Goal: Find specific page/section: Find specific page/section

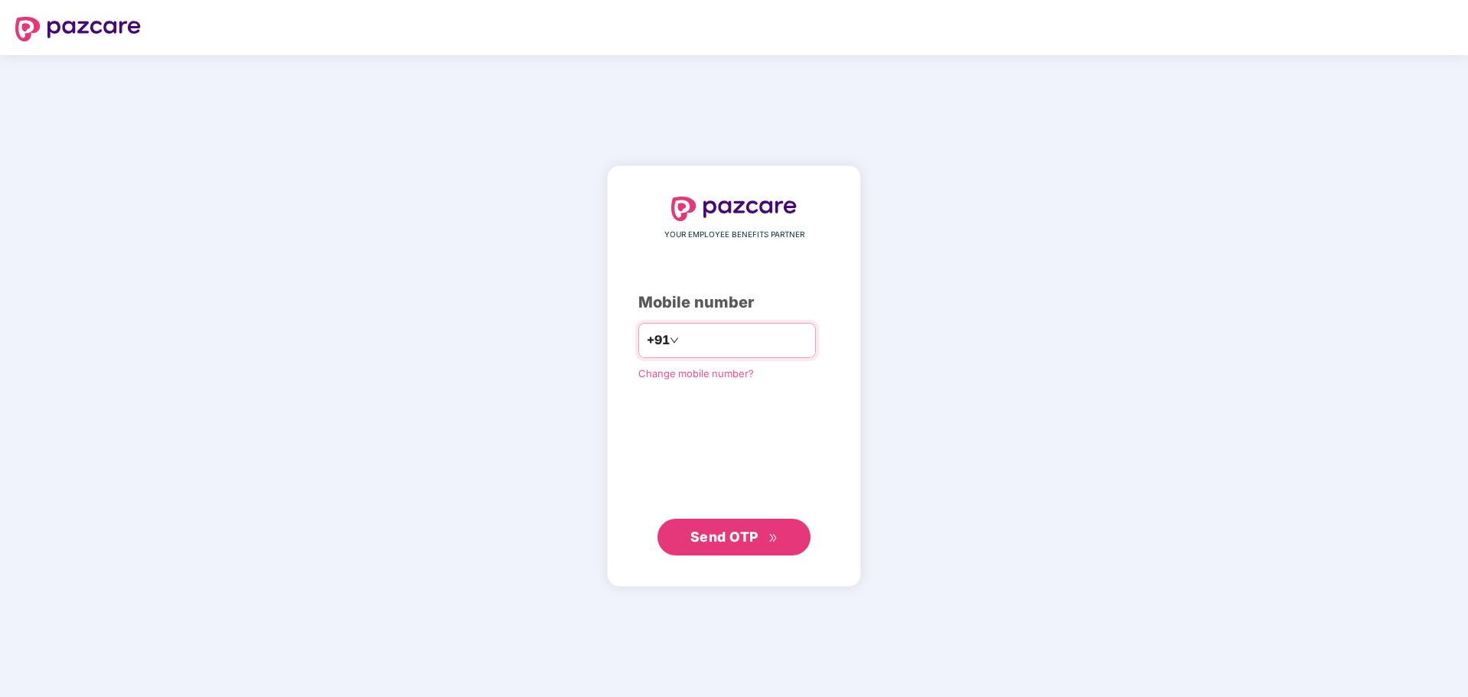
type input "**********"
click at [703, 551] on button "Send OTP" at bounding box center [734, 536] width 153 height 37
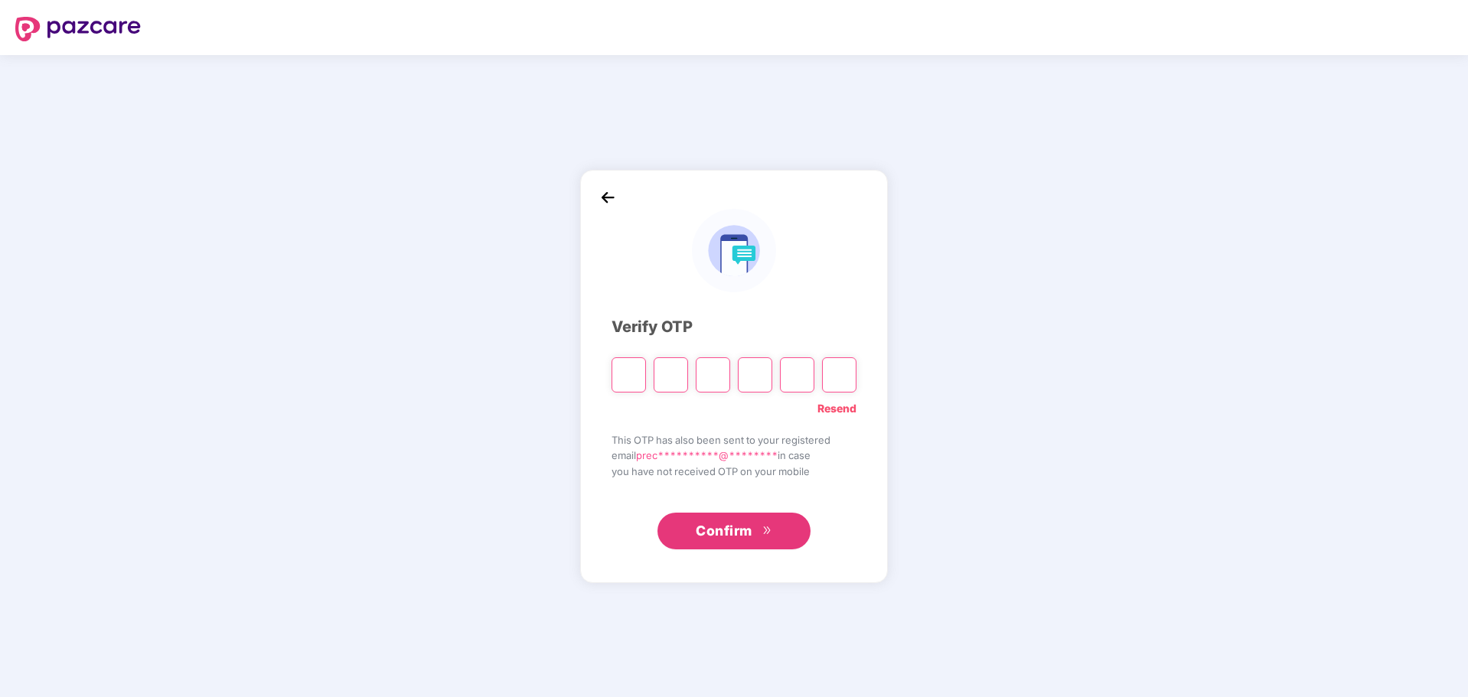
type input "*"
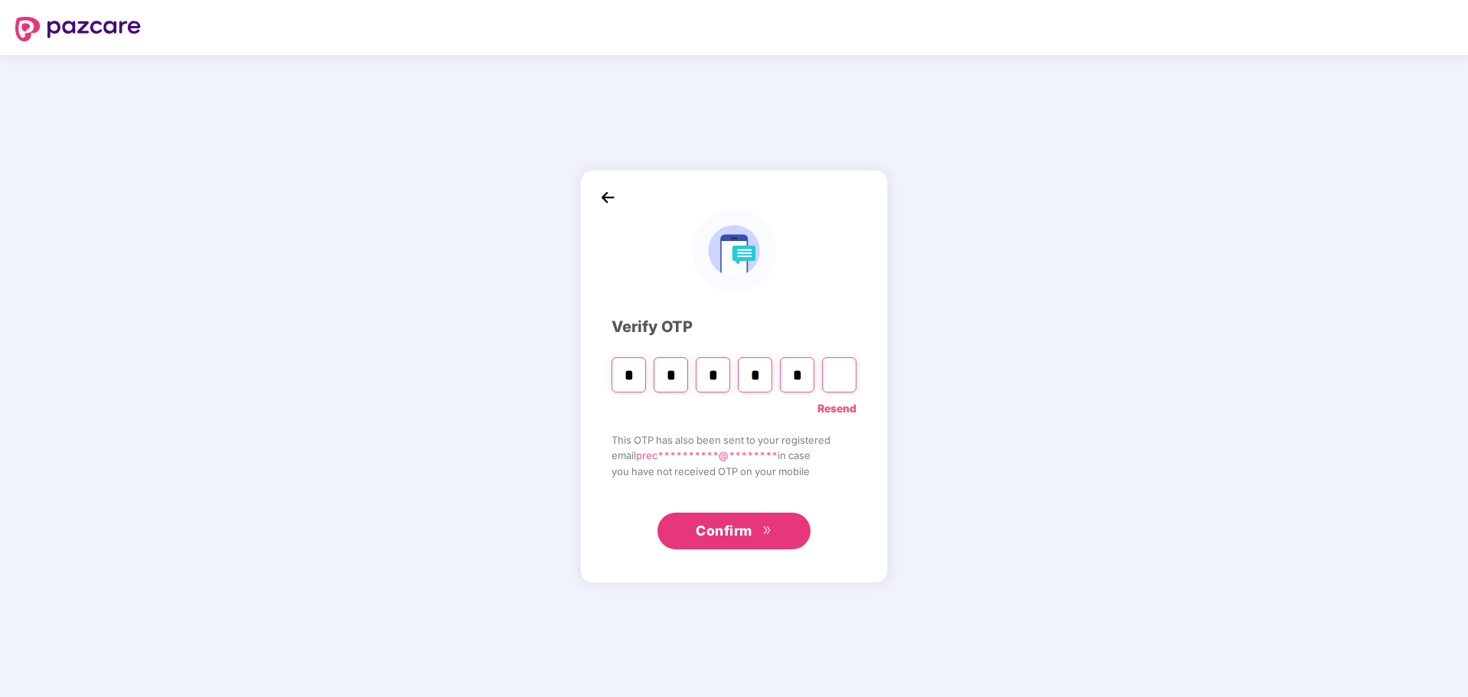
type input "*"
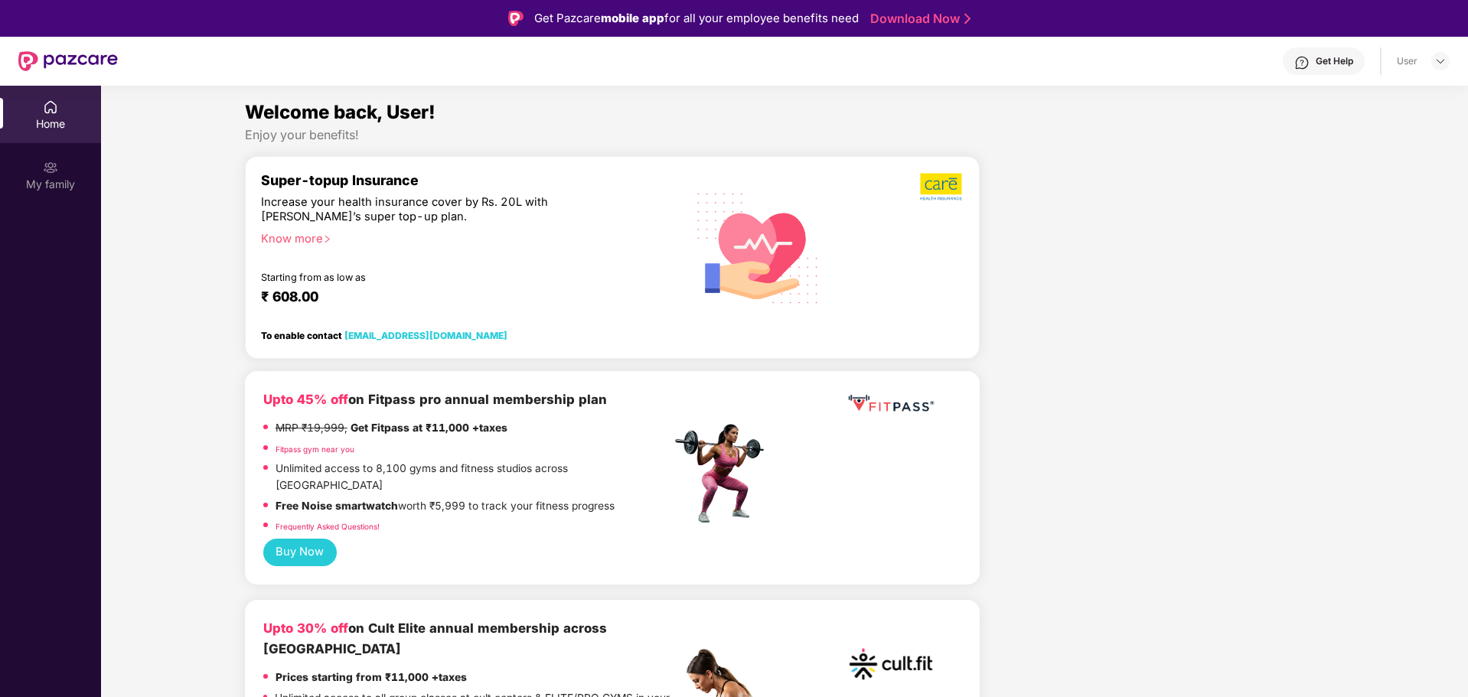
click at [52, 113] on img at bounding box center [50, 107] width 15 height 15
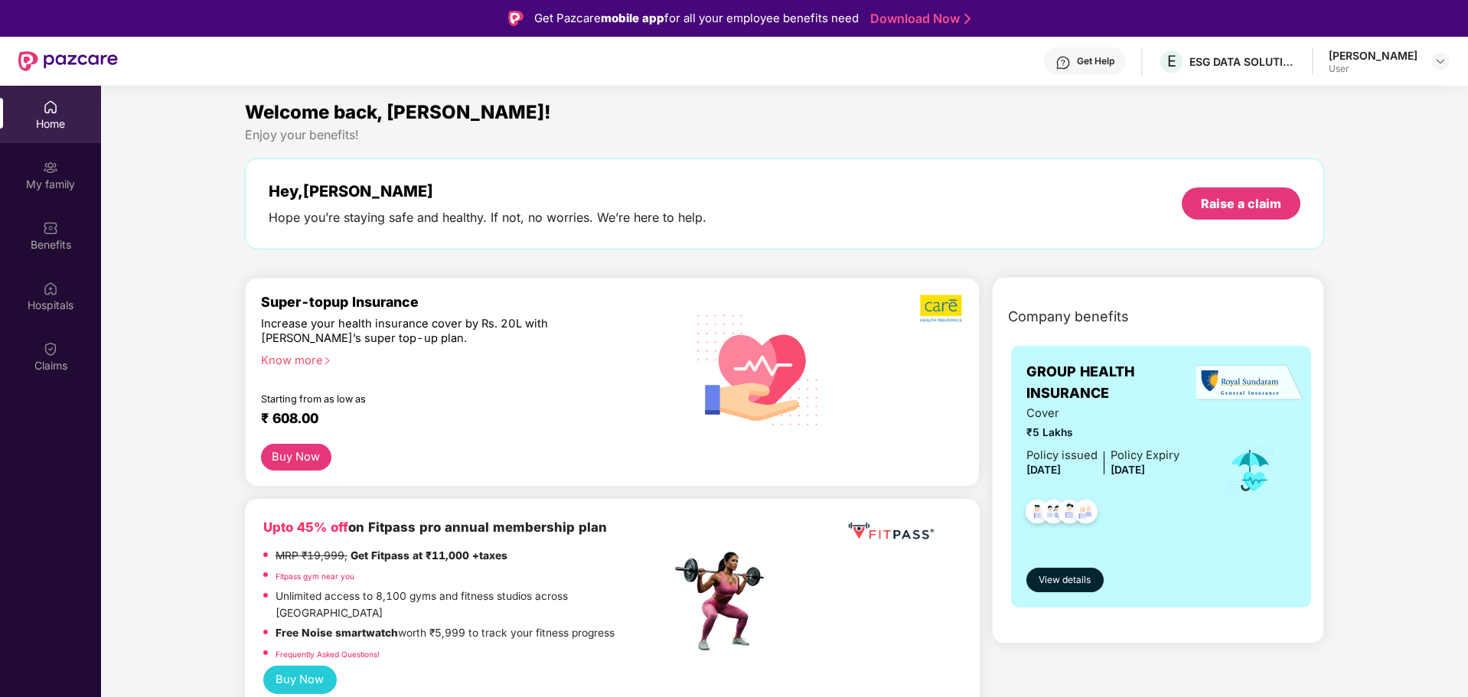
scroll to position [77, 0]
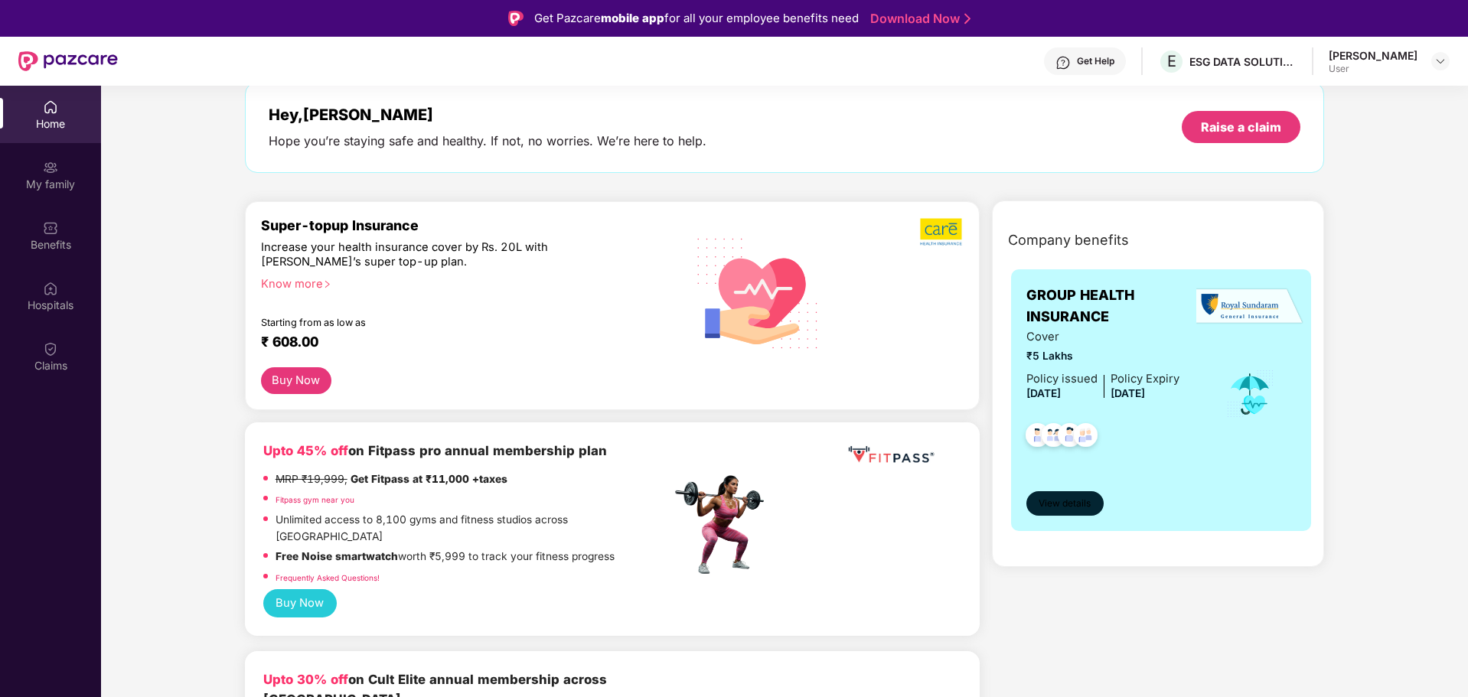
click at [1053, 491] on button "View details" at bounding box center [1065, 503] width 77 height 24
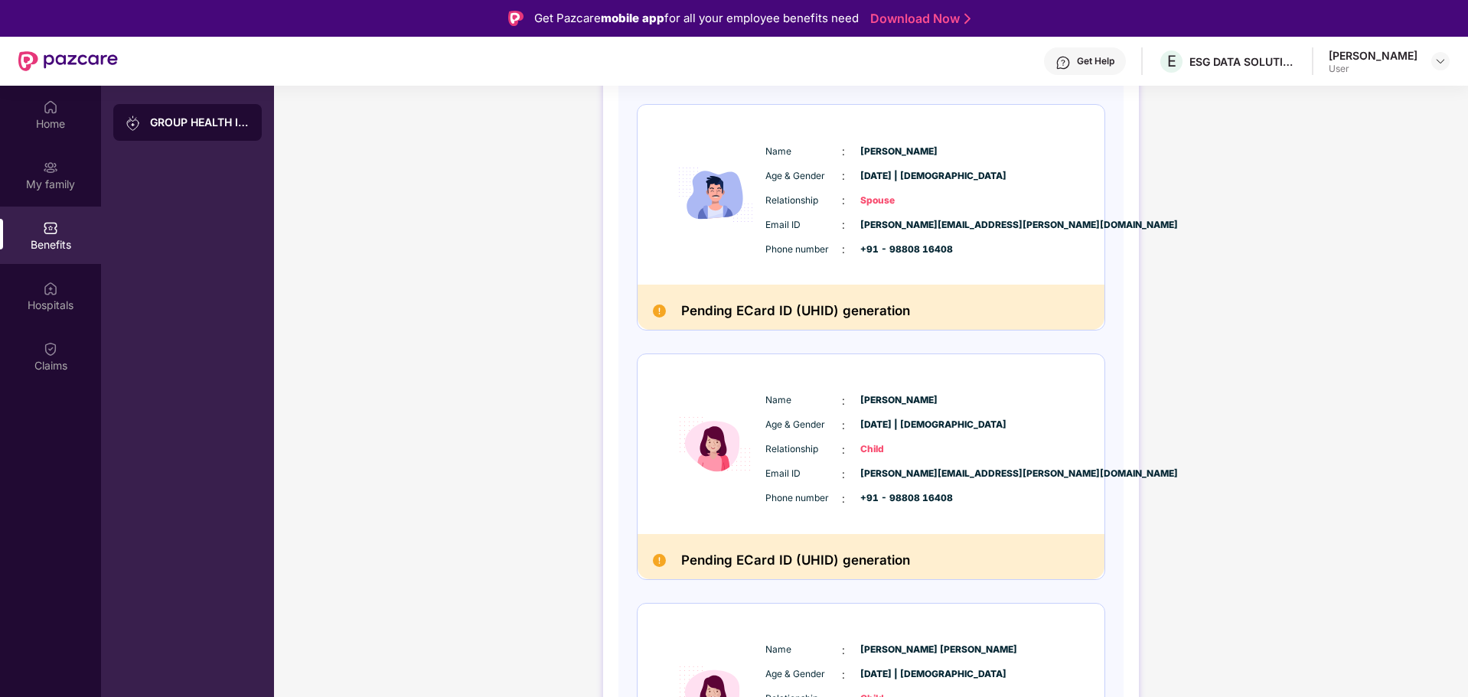
scroll to position [0, 0]
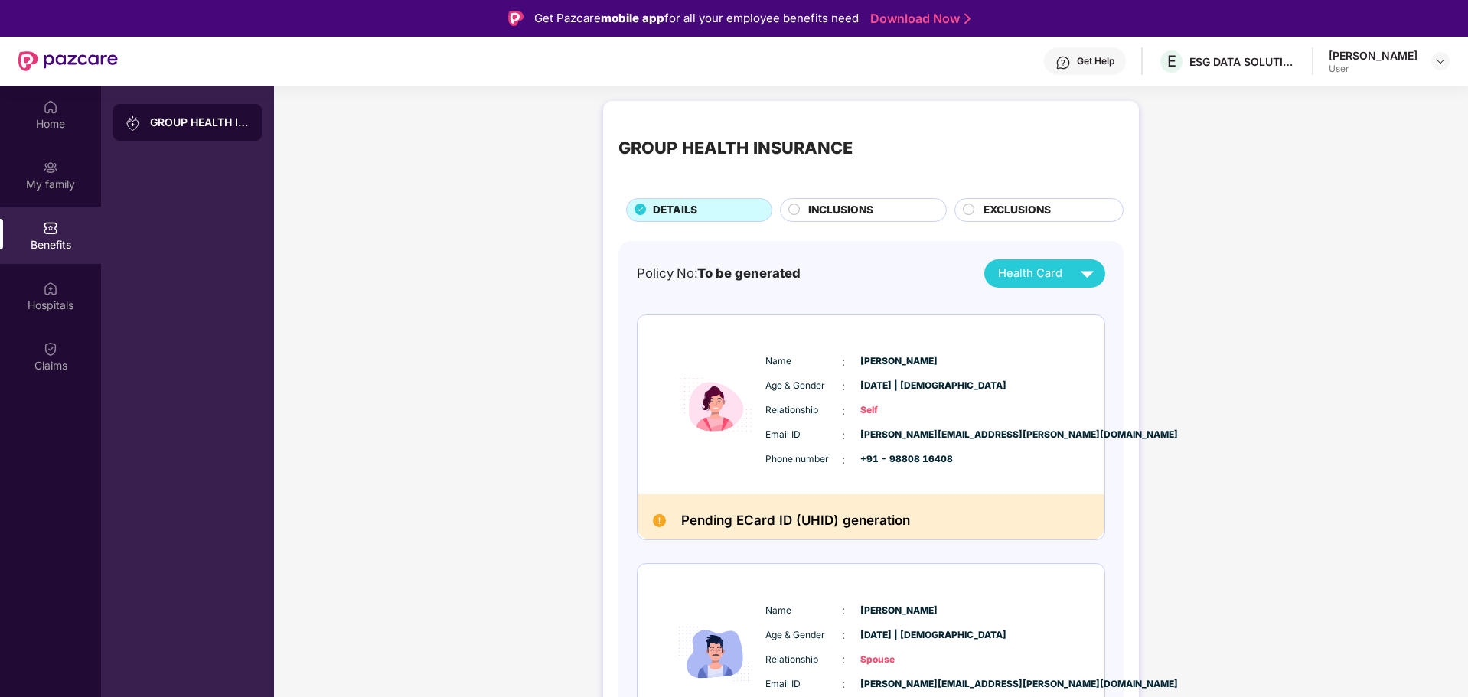
click at [138, 122] on img at bounding box center [133, 123] width 15 height 15
click at [39, 109] on div "Home" at bounding box center [50, 114] width 101 height 57
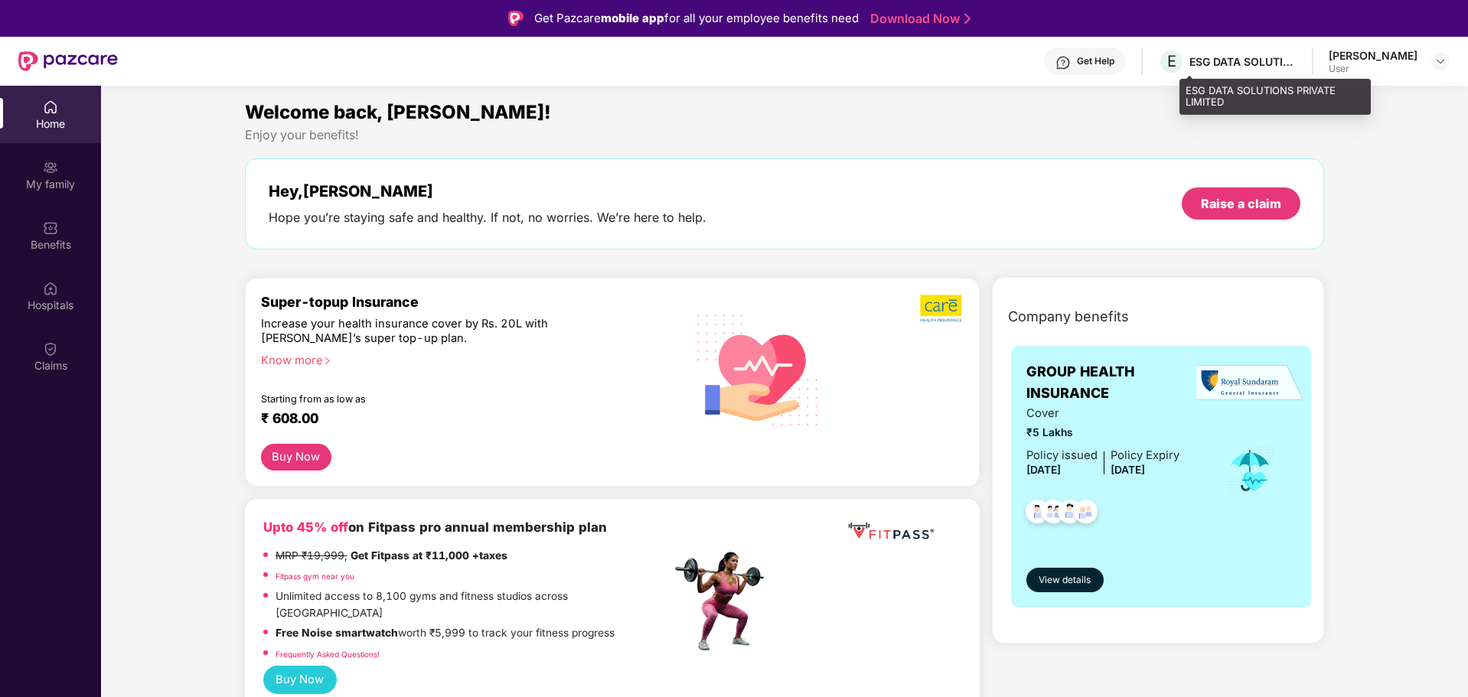
click at [1218, 62] on div "ESG DATA SOLUTIONS PRIVATE LIMITED" at bounding box center [1243, 61] width 107 height 15
click at [1438, 67] on img at bounding box center [1441, 61] width 12 height 12
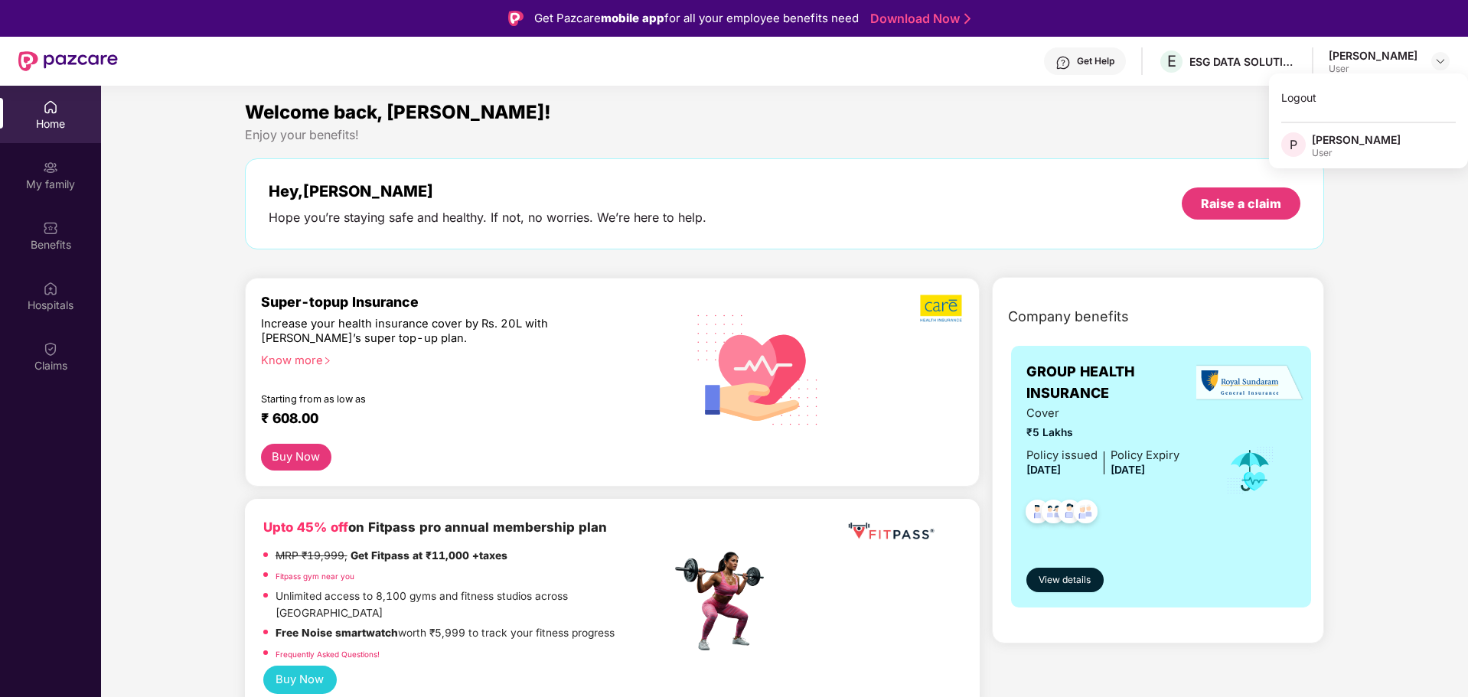
click at [378, 135] on div "Enjoy your benefits!" at bounding box center [785, 135] width 1080 height 16
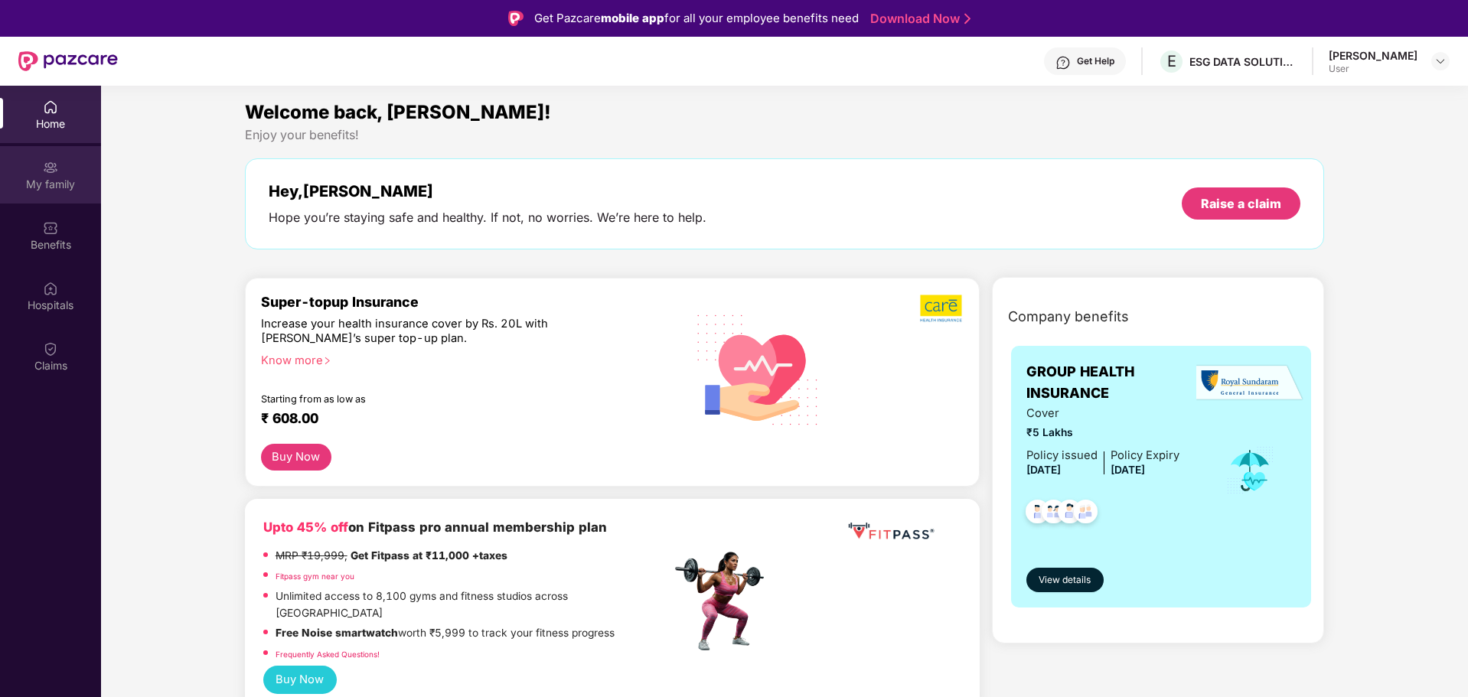
click at [65, 188] on div "My family" at bounding box center [50, 184] width 101 height 15
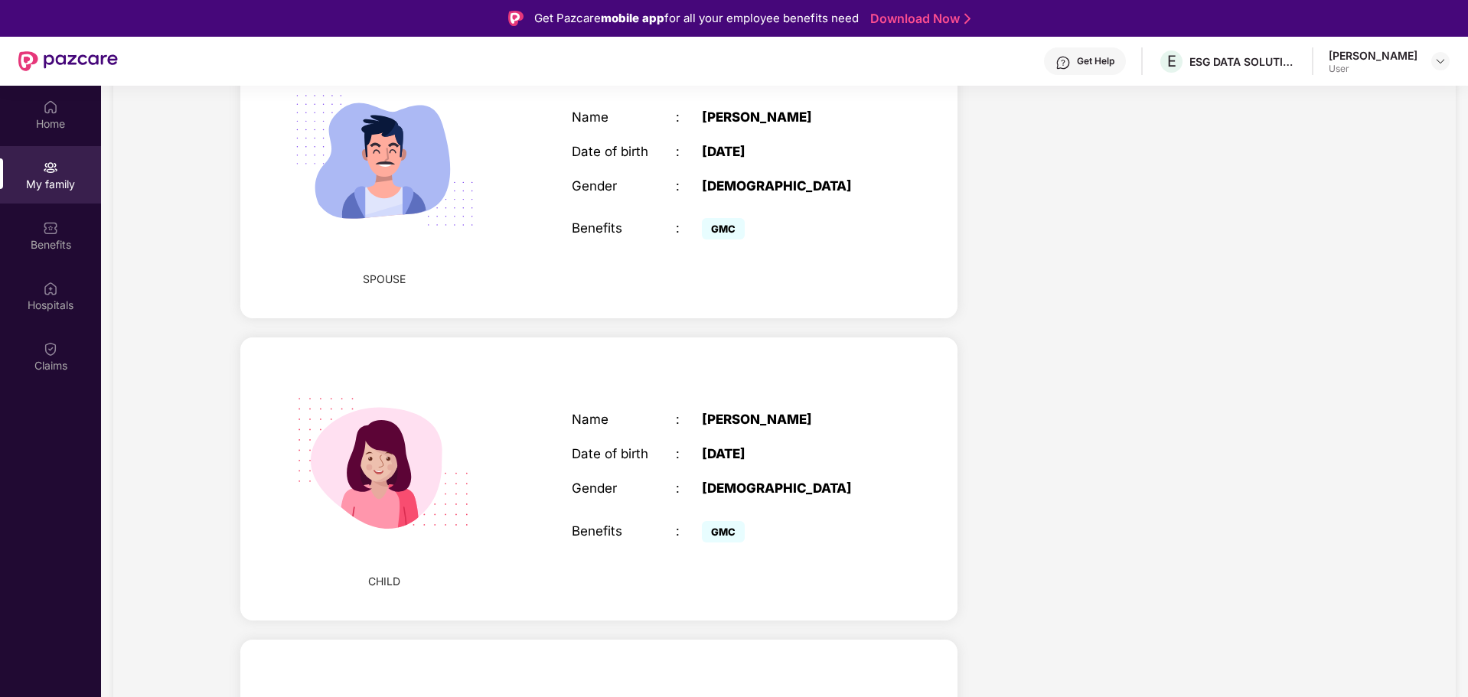
scroll to position [1121, 0]
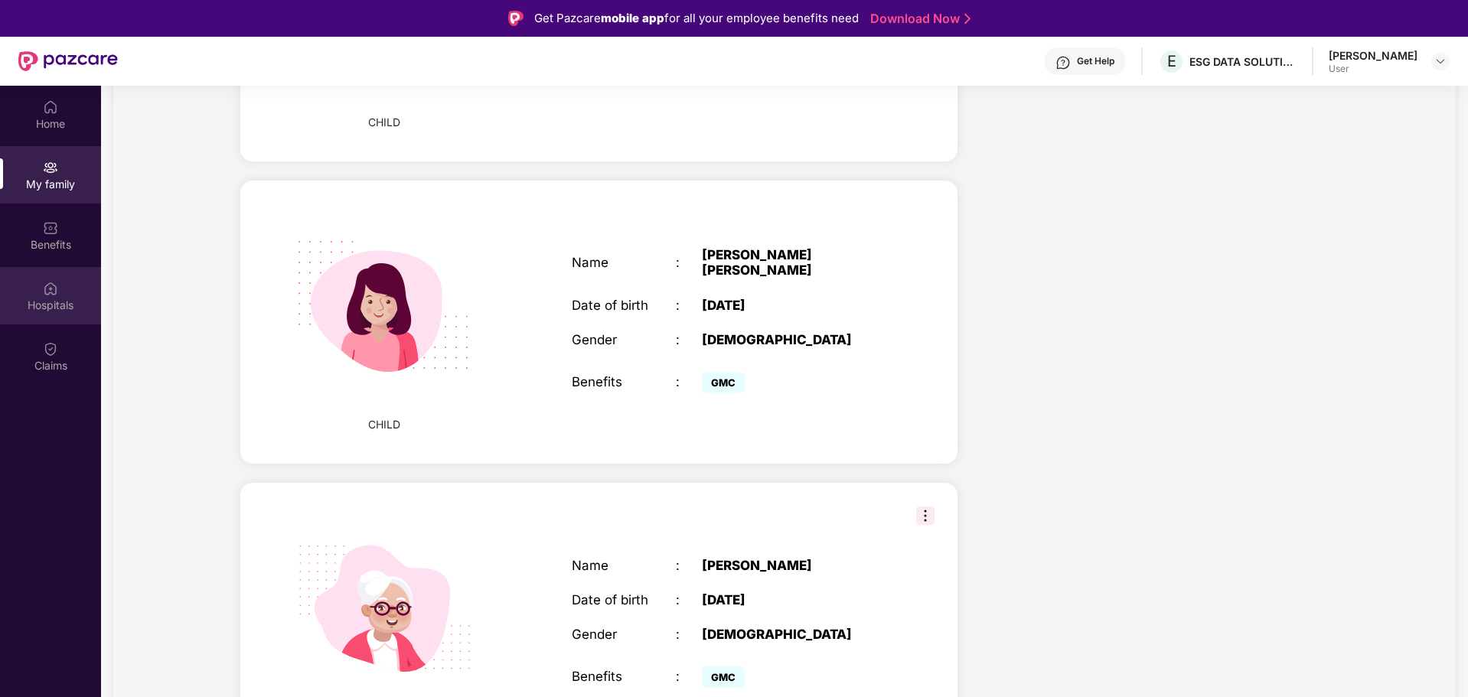
click at [69, 308] on div "Hospitals" at bounding box center [50, 305] width 101 height 15
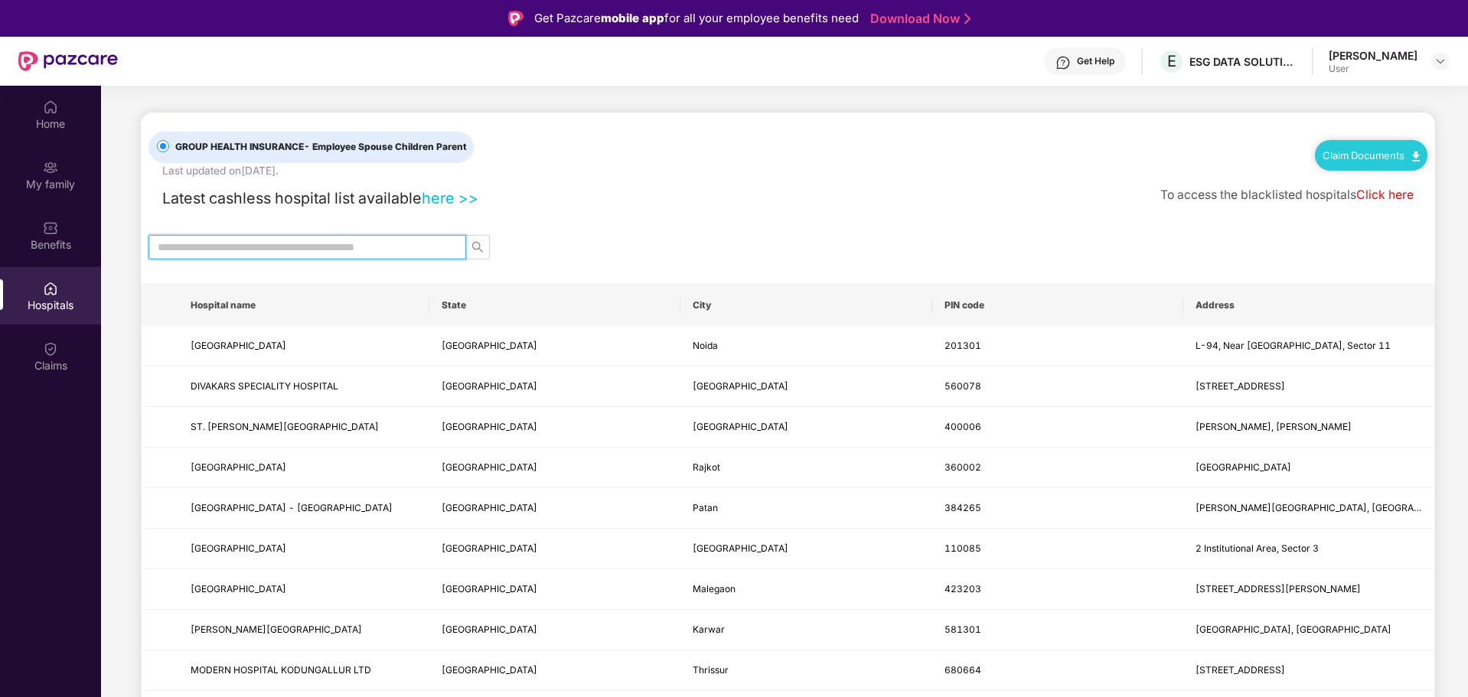
click at [365, 240] on input "text" at bounding box center [301, 247] width 287 height 17
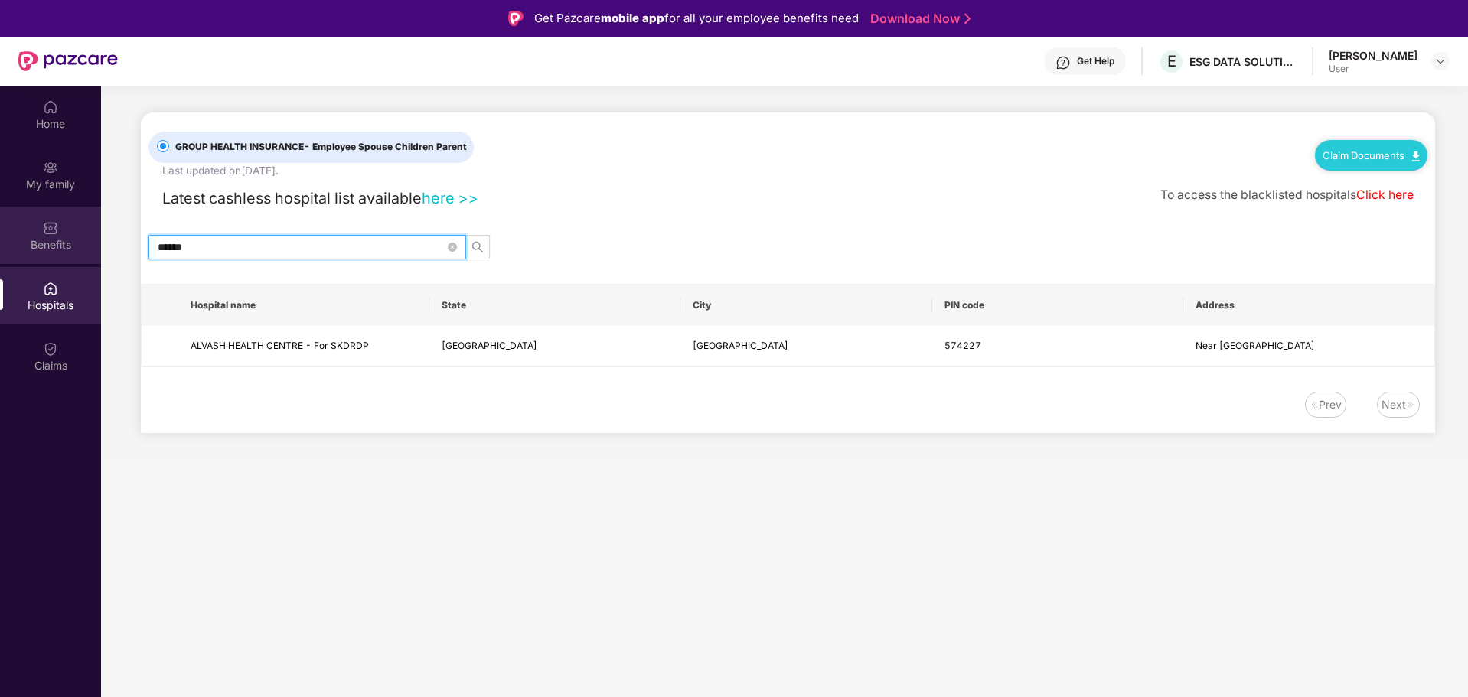
drag, startPoint x: 286, startPoint y: 252, endPoint x: 20, endPoint y: 244, distance: 265.7
click at [20, 244] on div "Home My family Benefits Hospitals Claims GROUP HEALTH INSURANCE - Employee Spou…" at bounding box center [734, 434] width 1468 height 697
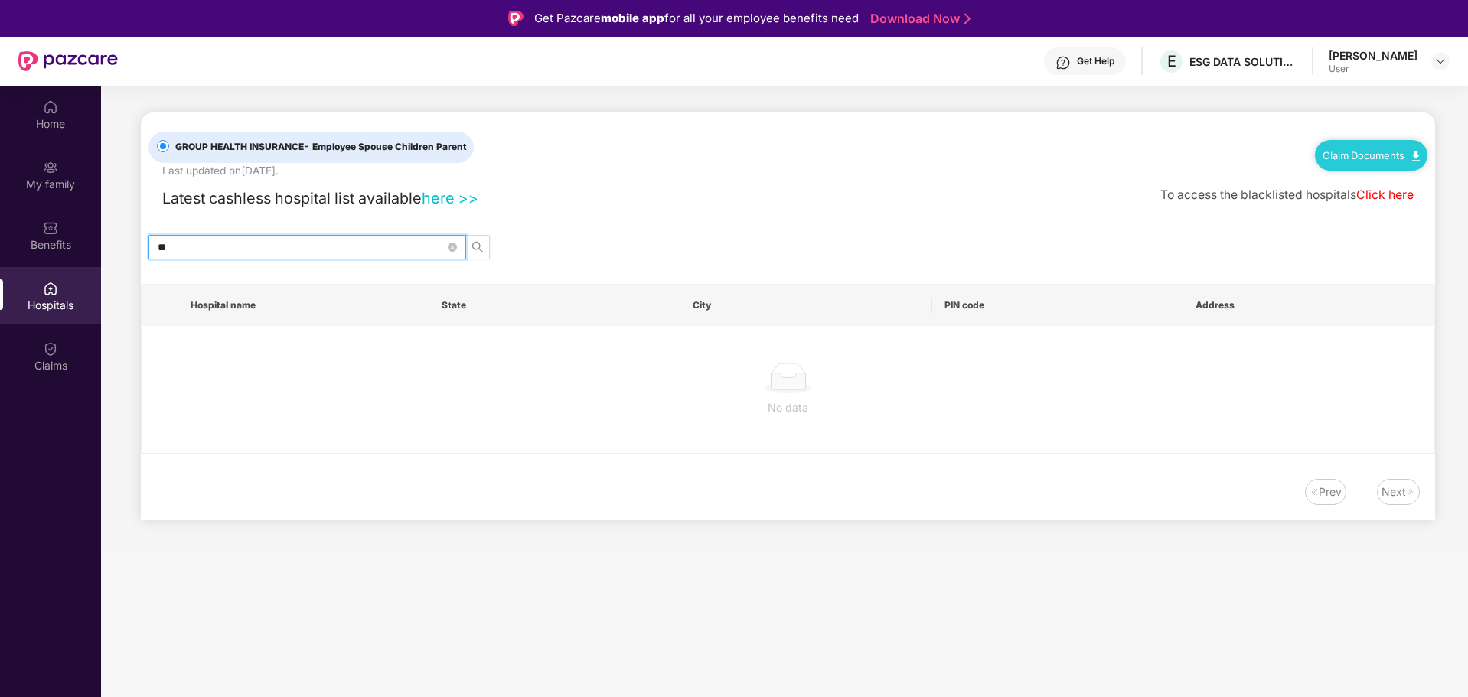
type input "*"
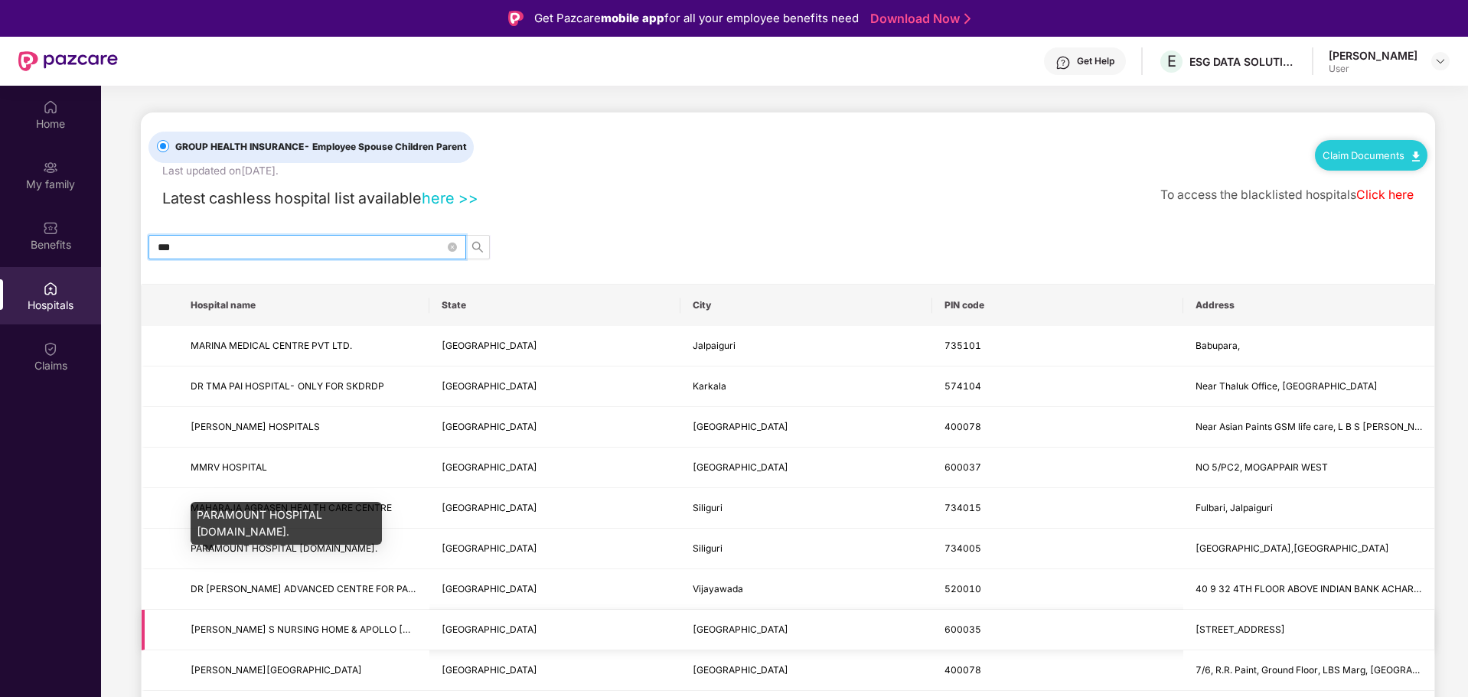
scroll to position [77, 0]
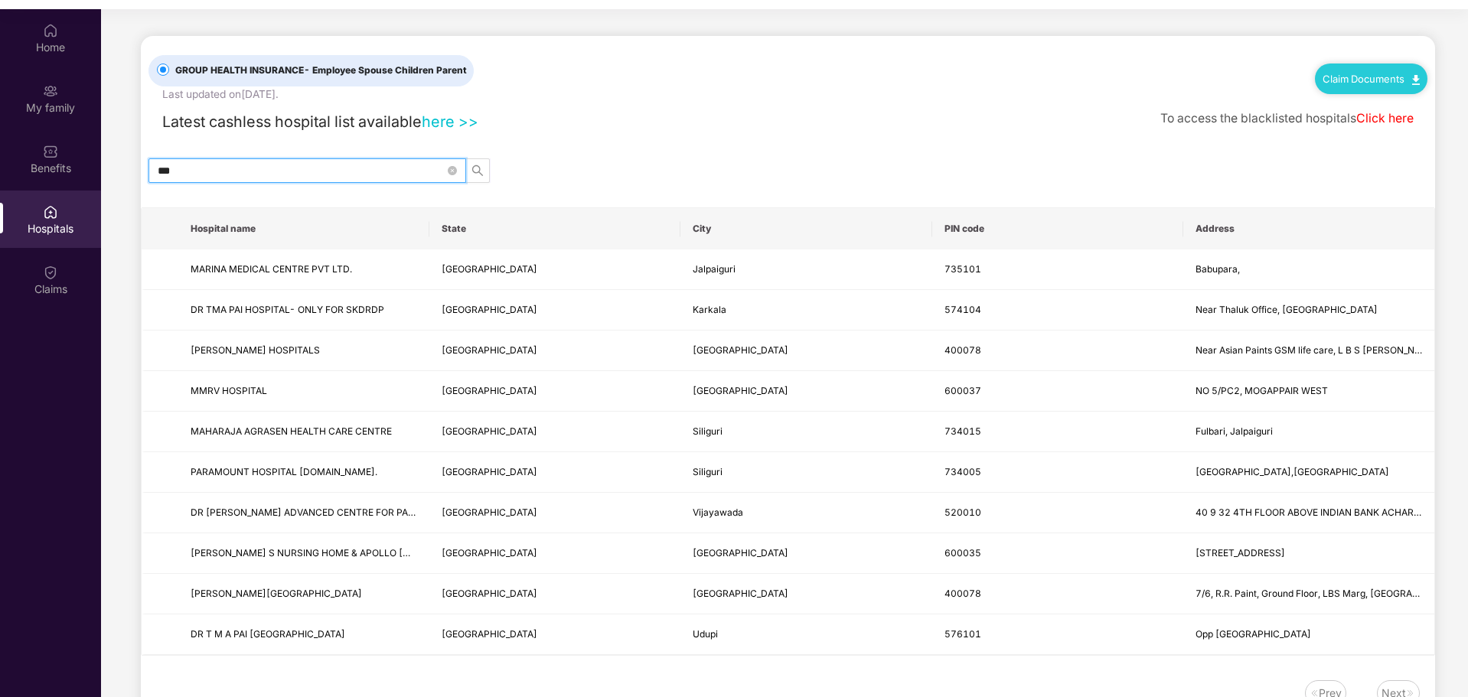
drag, startPoint x: 199, startPoint y: 165, endPoint x: 126, endPoint y: 163, distance: 73.5
click at [126, 163] on main "GROUP HEALTH INSURANCE - Employee Spouse Children Parent Last updated on [DATE]…" at bounding box center [784, 380] width 1367 height 743
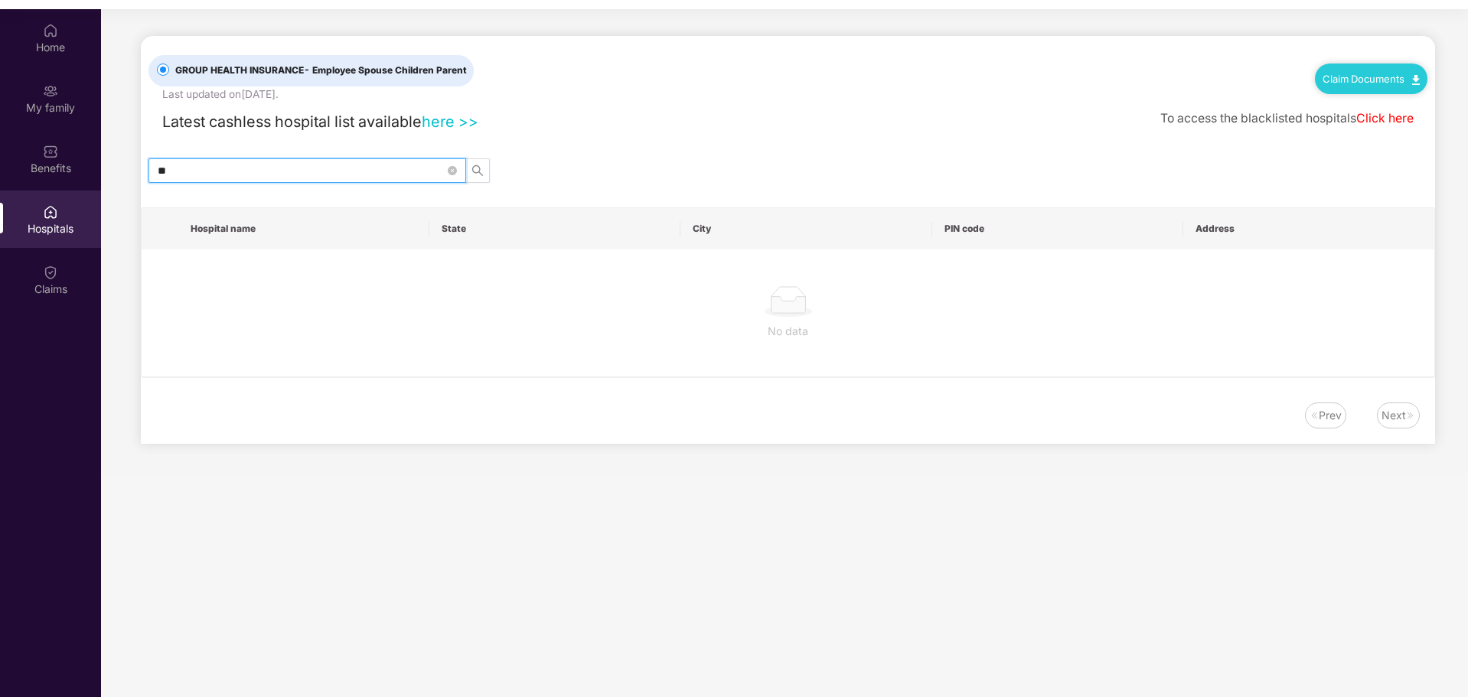
type input "*"
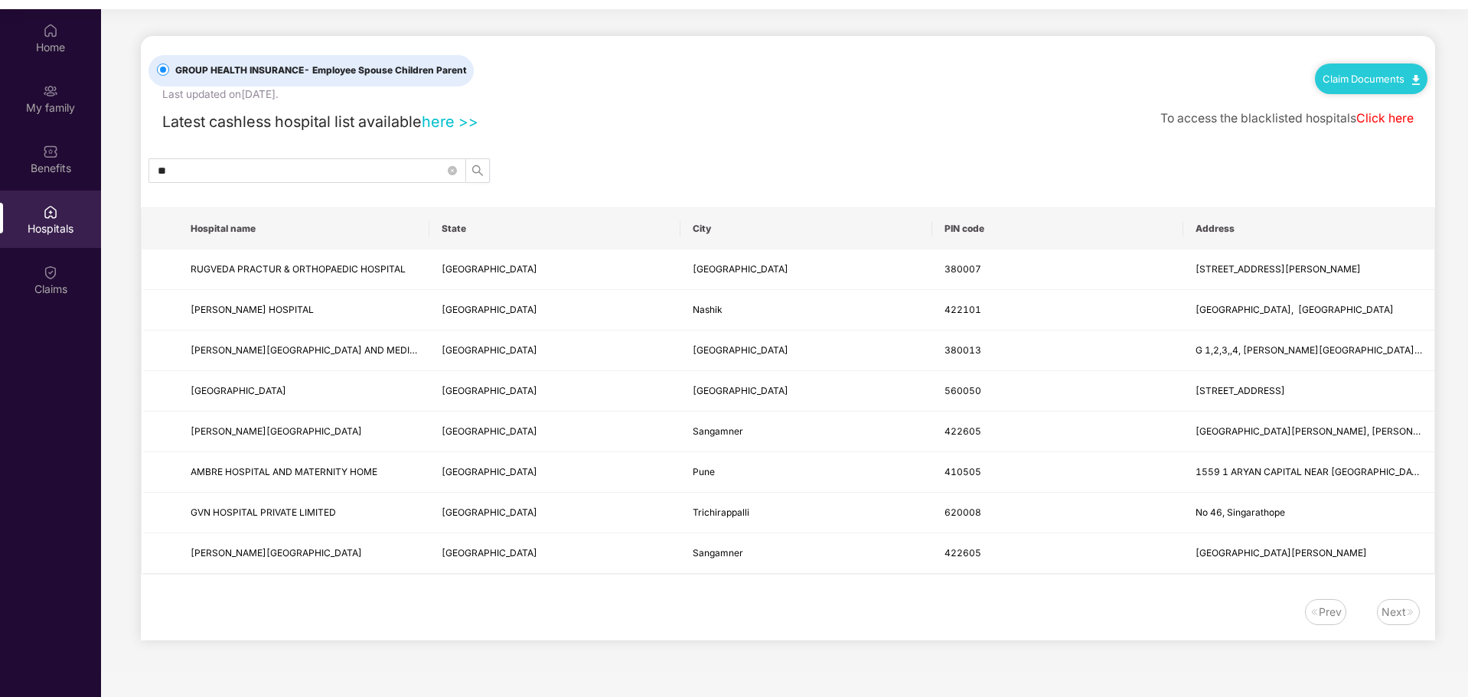
click at [1389, 598] on div "GROUP HEALTH INSURANCE - Employee Spouse Children Parent Last updated on [DATE]…" at bounding box center [788, 338] width 1294 height 605
click at [1382, 610] on div "Next" at bounding box center [1398, 612] width 43 height 26
click at [1407, 618] on div "Next" at bounding box center [1398, 612] width 43 height 26
click at [204, 162] on input "**" at bounding box center [301, 170] width 287 height 17
type input "*"
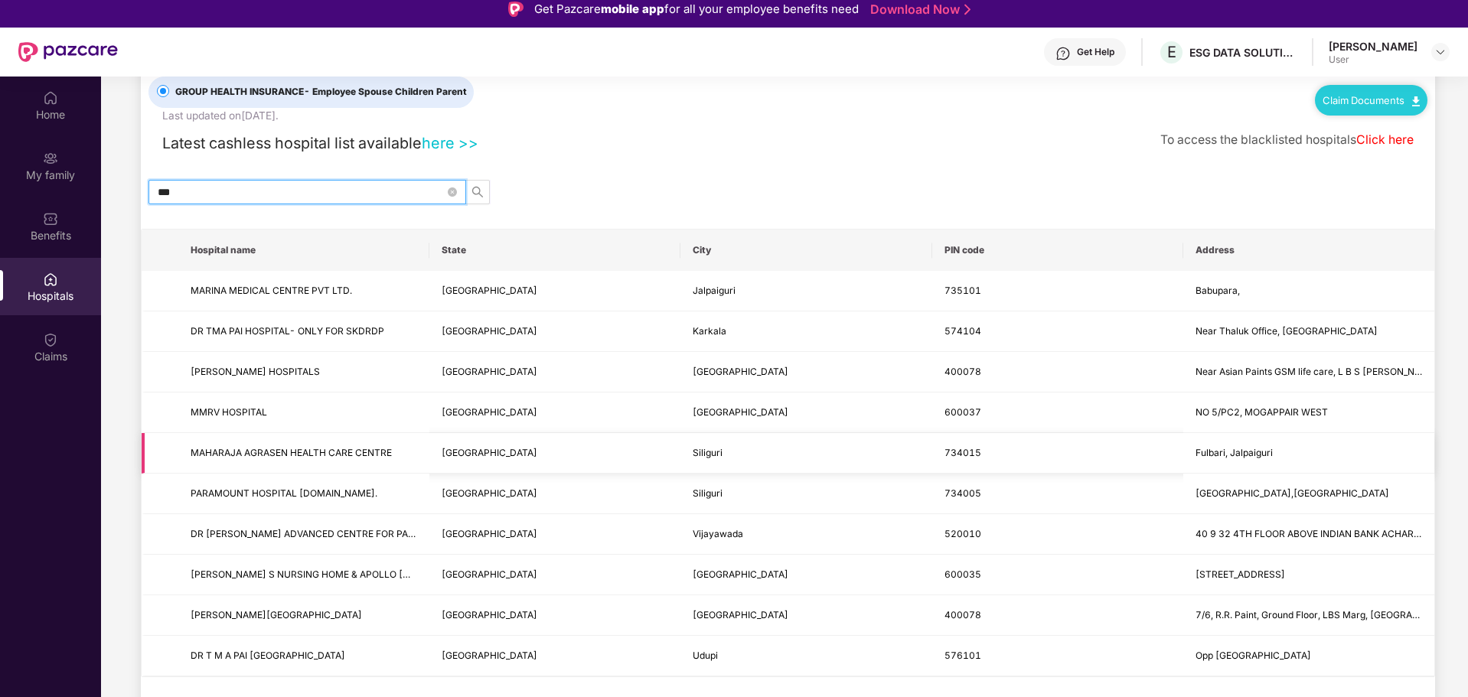
scroll to position [86, 0]
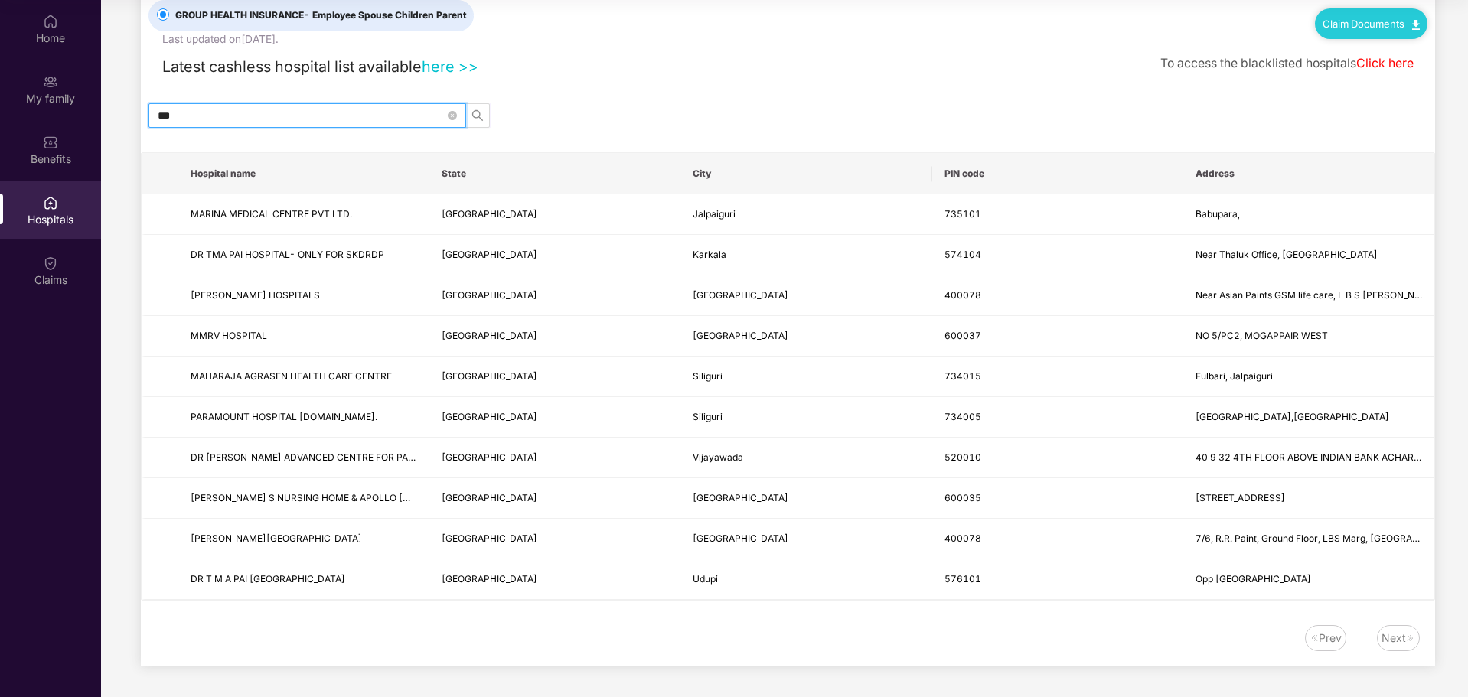
drag, startPoint x: 213, startPoint y: 120, endPoint x: 113, endPoint y: 122, distance: 99.5
click at [113, 122] on main "GROUP HEALTH INSURANCE - Employee Spouse Children Parent Last updated on [DATE]…" at bounding box center [784, 325] width 1367 height 743
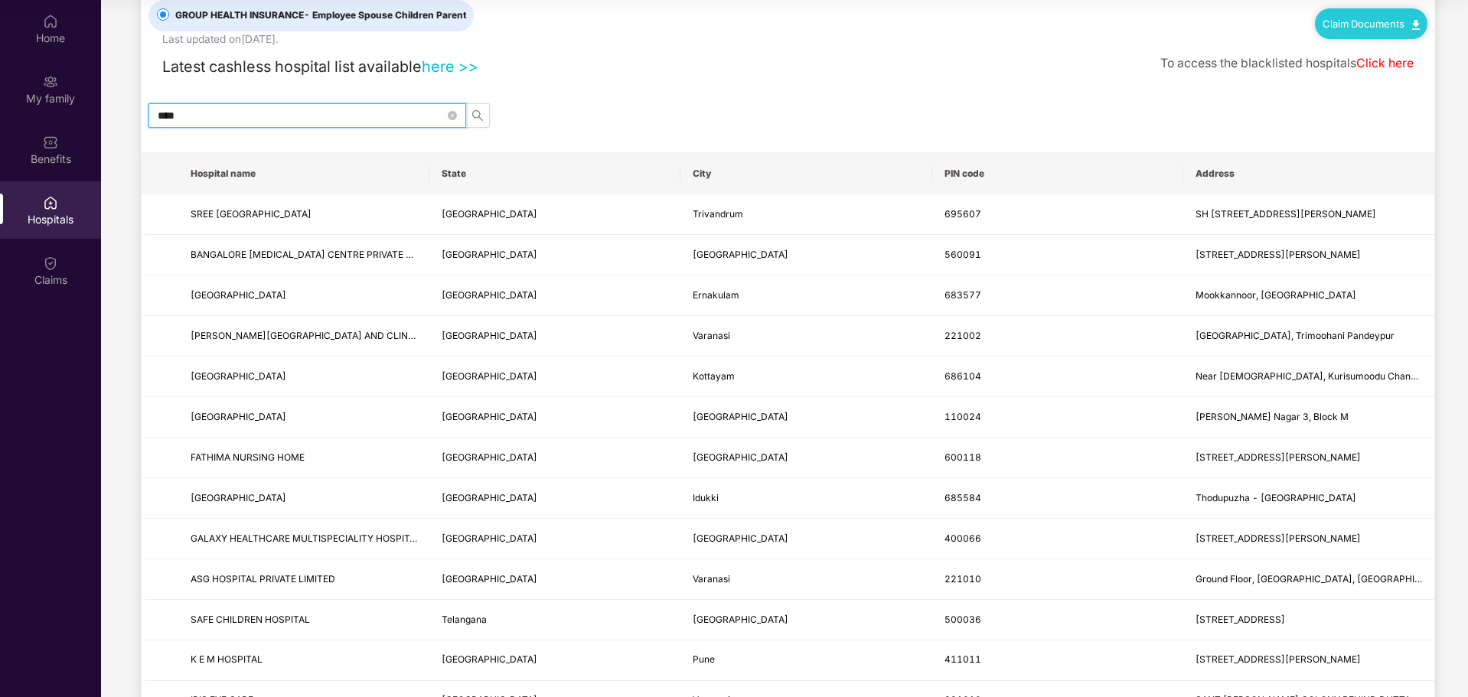
scroll to position [0, 0]
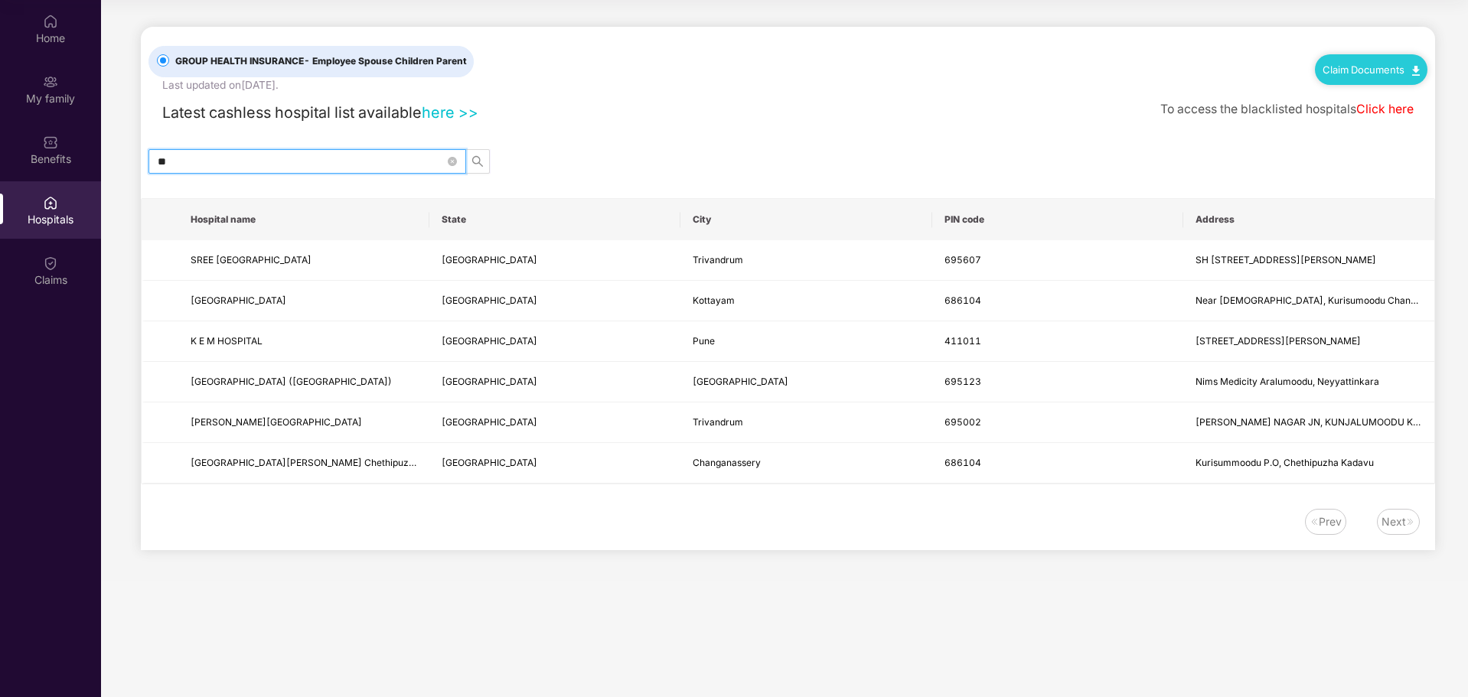
type input "*"
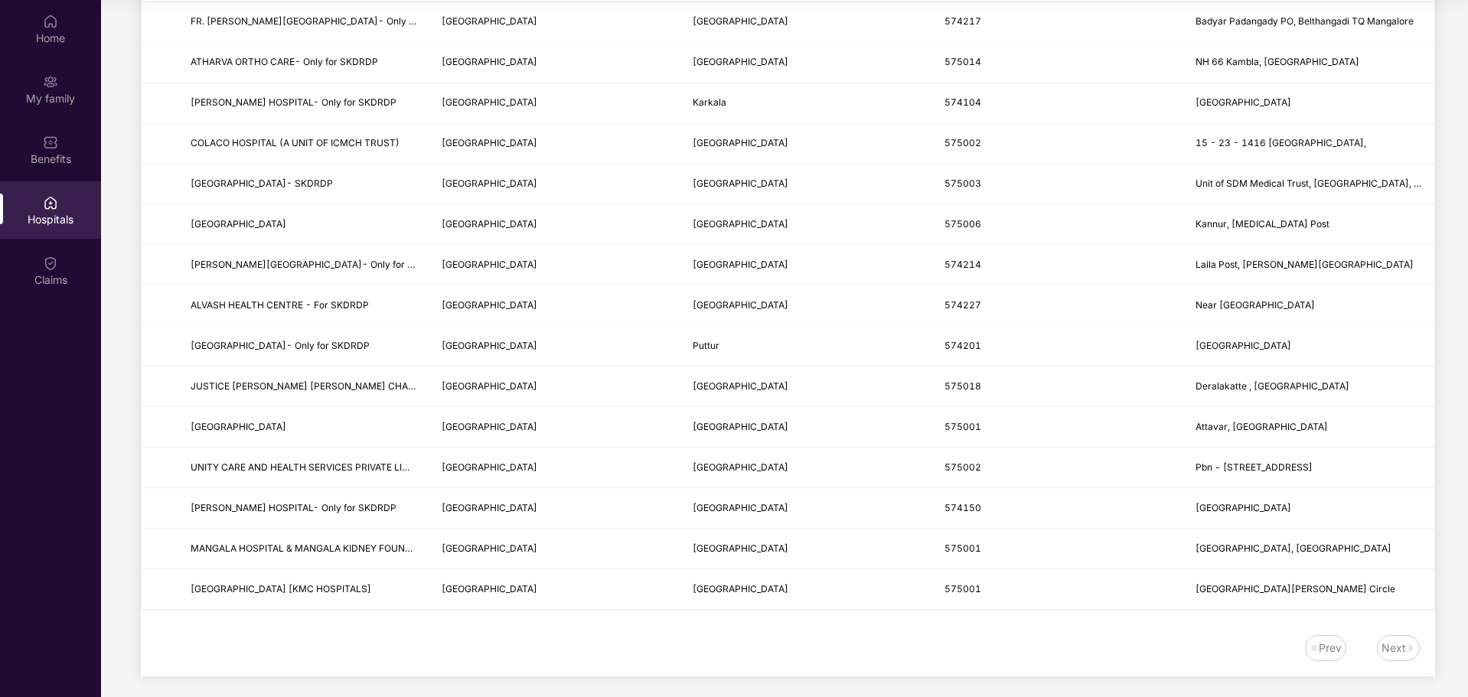
scroll to position [775, 0]
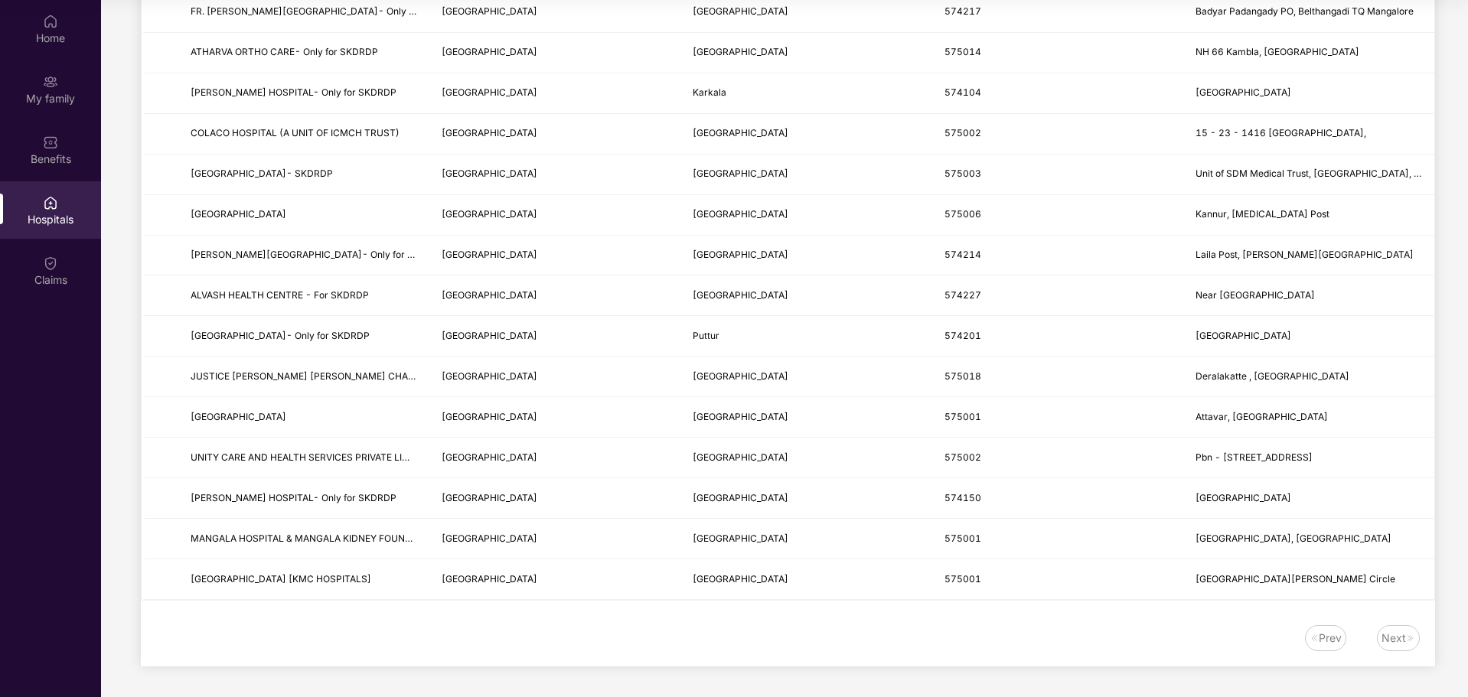
type input "*********"
click at [1392, 646] on div "Next" at bounding box center [1394, 638] width 24 height 17
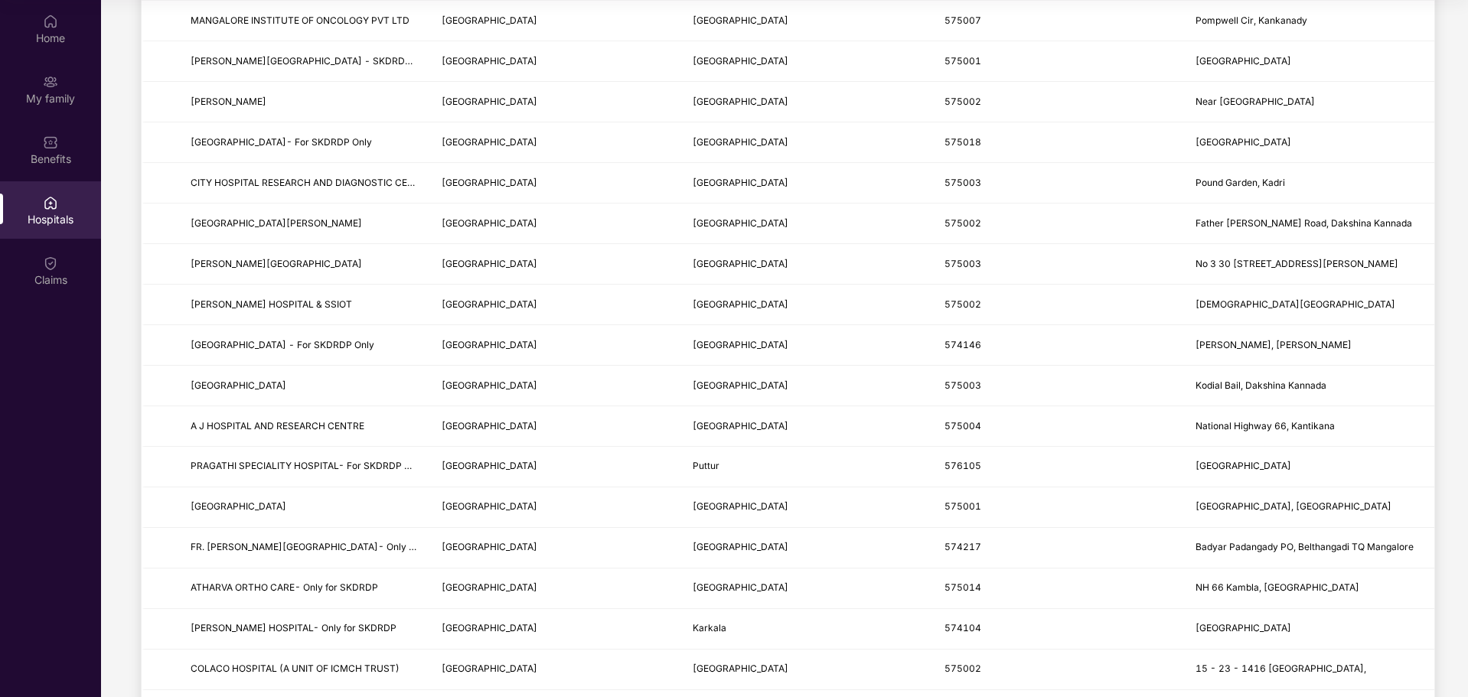
scroll to position [0, 0]
